Goal: Find specific page/section: Find specific page/section

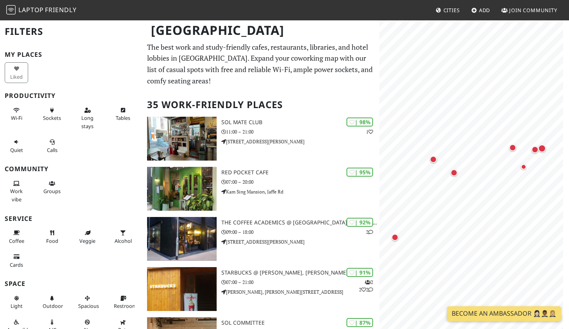
click at [478, 39] on div at bounding box center [474, 39] width 180 height 0
click at [523, 166] on div "Map marker" at bounding box center [523, 166] width 5 height 5
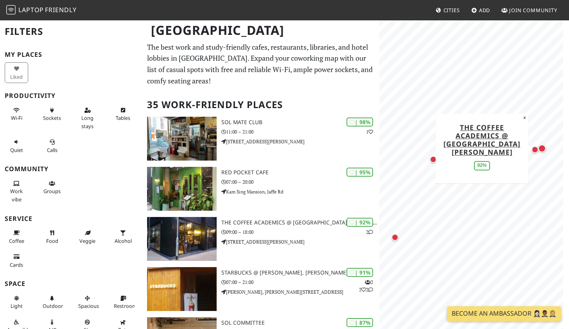
click at [542, 146] on div "Map marker" at bounding box center [542, 148] width 8 height 8
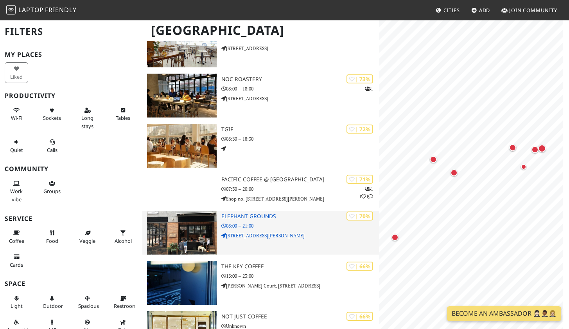
click at [255, 216] on h3 "Elephant Grounds" at bounding box center [300, 216] width 158 height 7
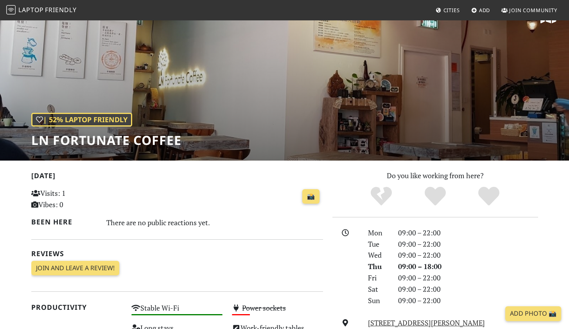
scroll to position [22, 0]
